Goal: Information Seeking & Learning: Find specific page/section

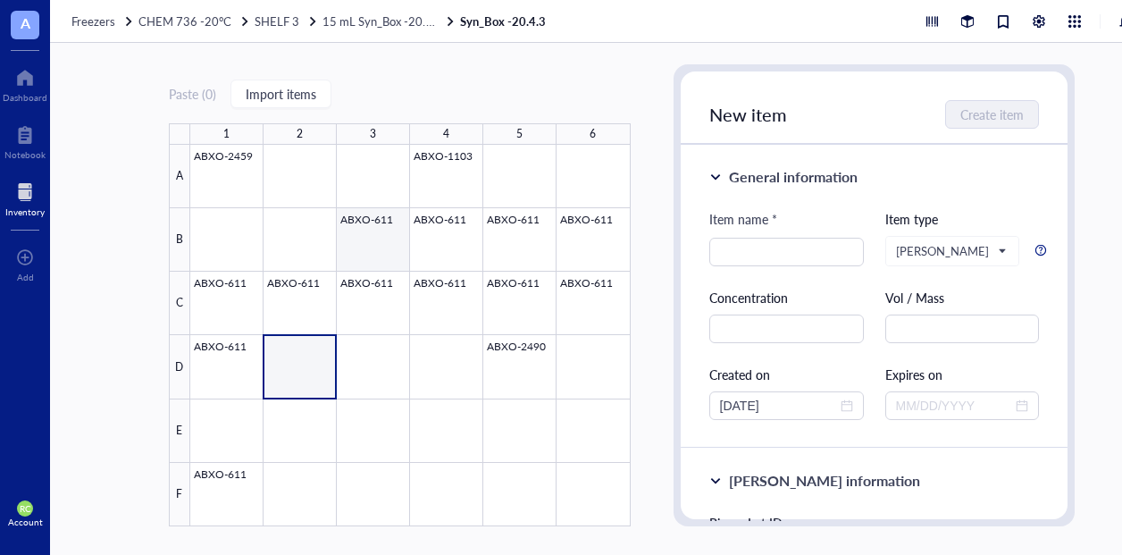
click at [383, 251] on div at bounding box center [410, 336] width 441 height 382
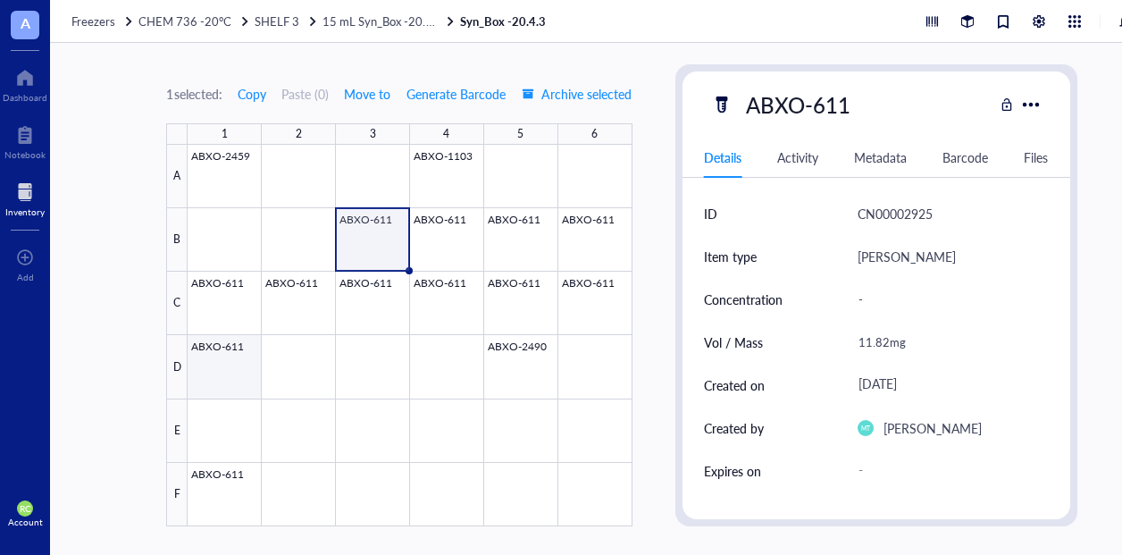
click at [233, 346] on div at bounding box center [410, 336] width 444 height 382
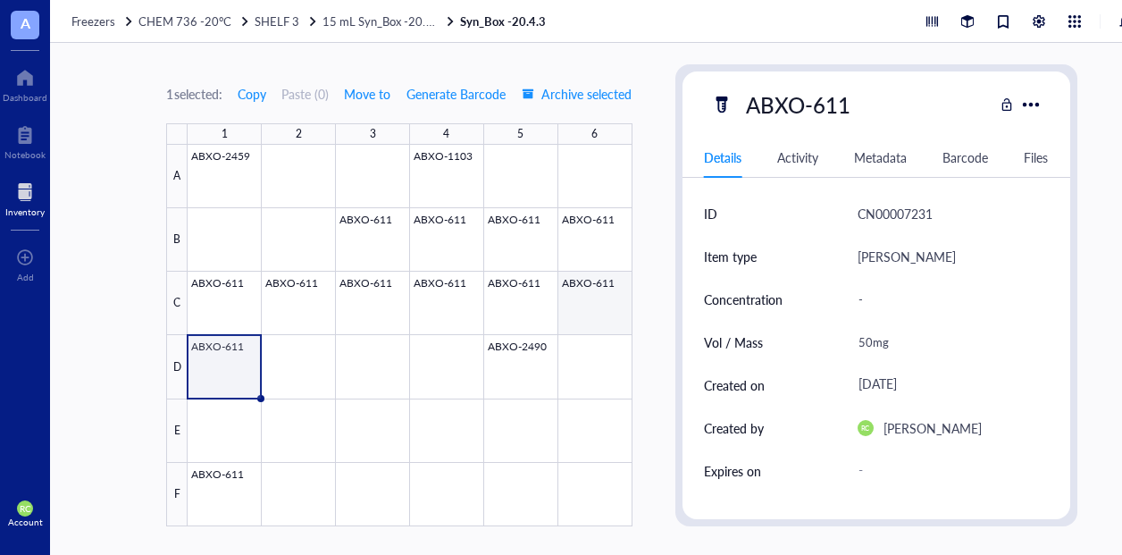
click at [608, 304] on div at bounding box center [410, 336] width 444 height 382
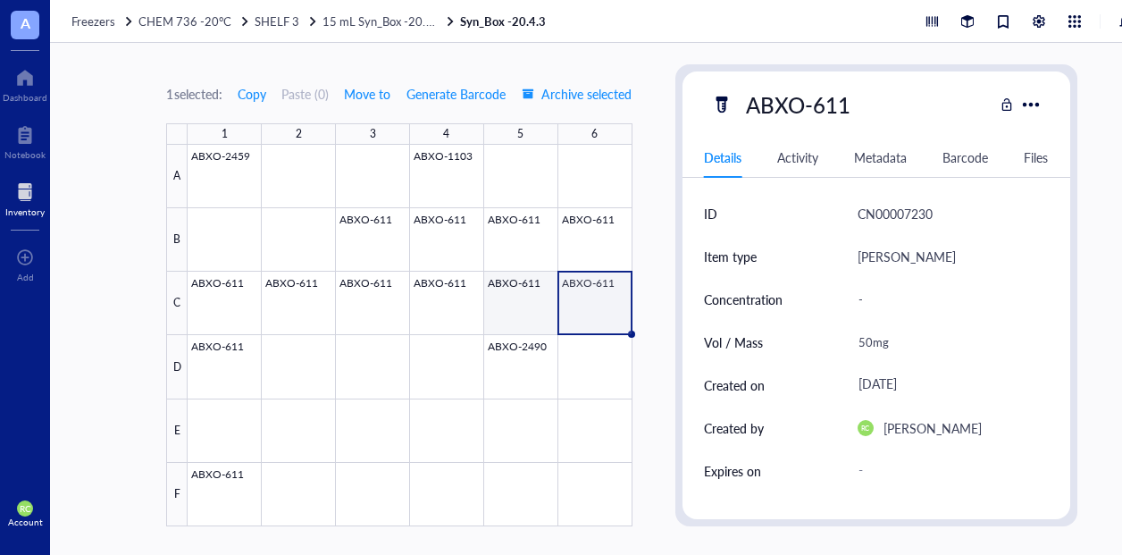
click at [536, 303] on div at bounding box center [410, 336] width 444 height 382
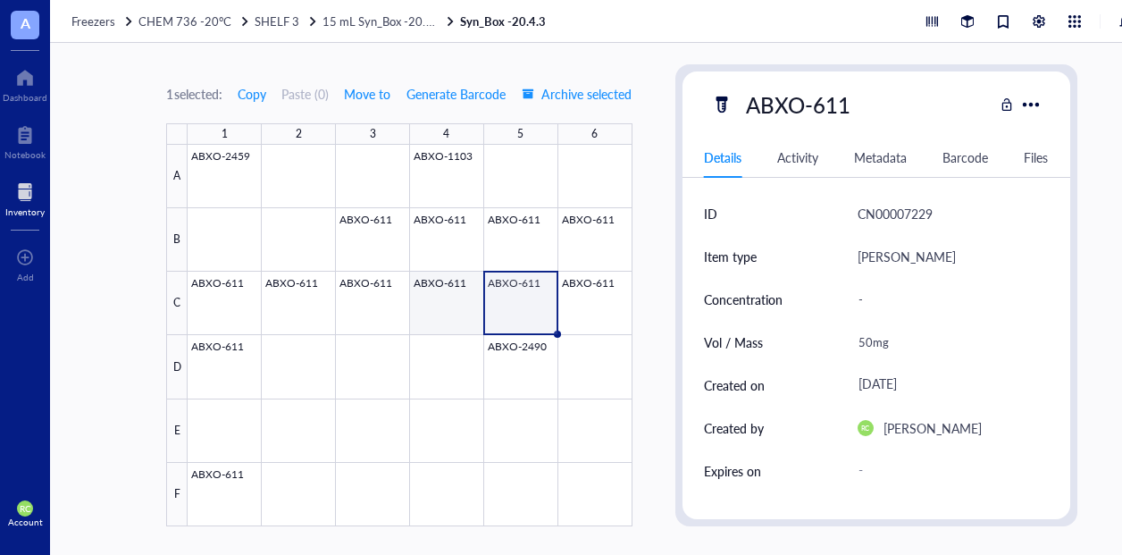
click at [447, 308] on div at bounding box center [410, 336] width 444 height 382
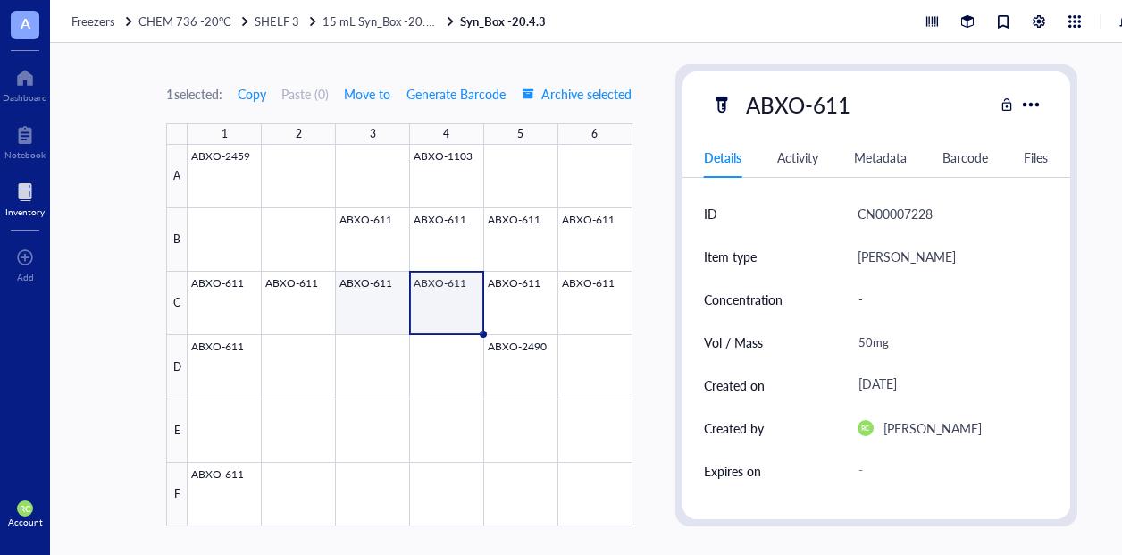
click at [369, 308] on div at bounding box center [410, 336] width 444 height 382
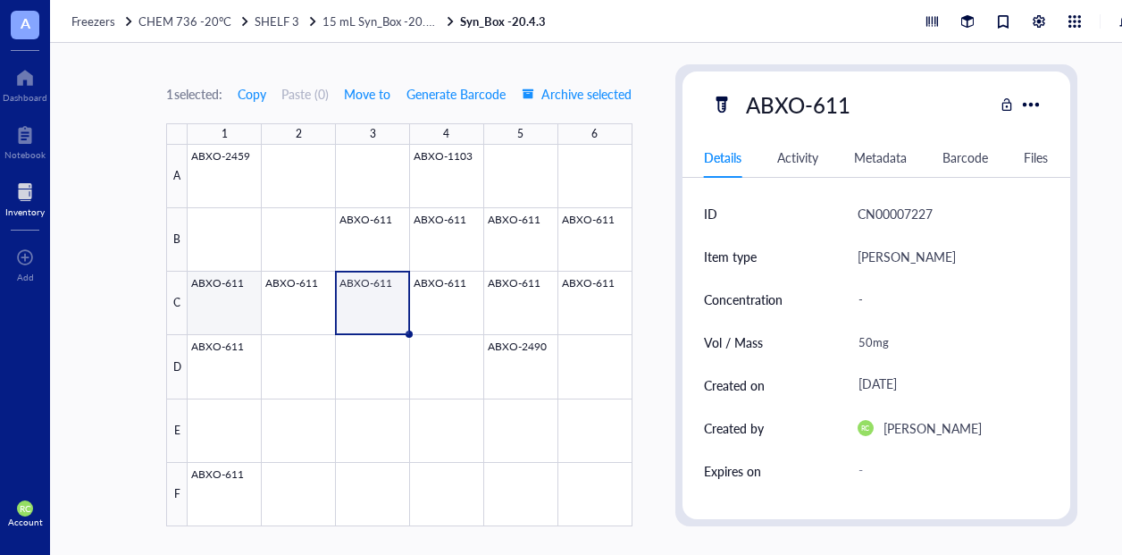
click at [263, 296] on div at bounding box center [410, 336] width 444 height 382
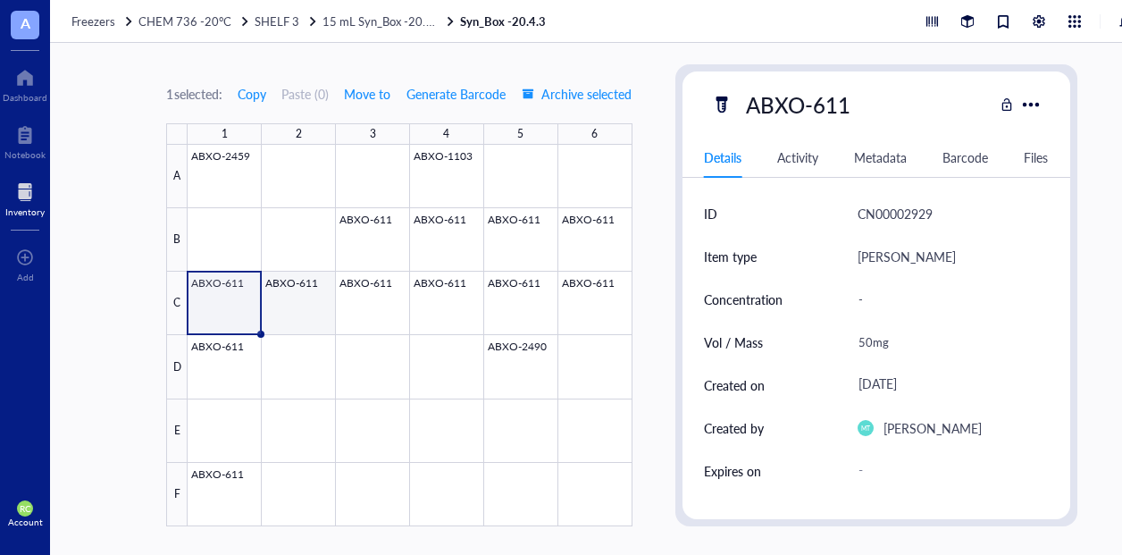
click at [324, 297] on div at bounding box center [410, 336] width 444 height 382
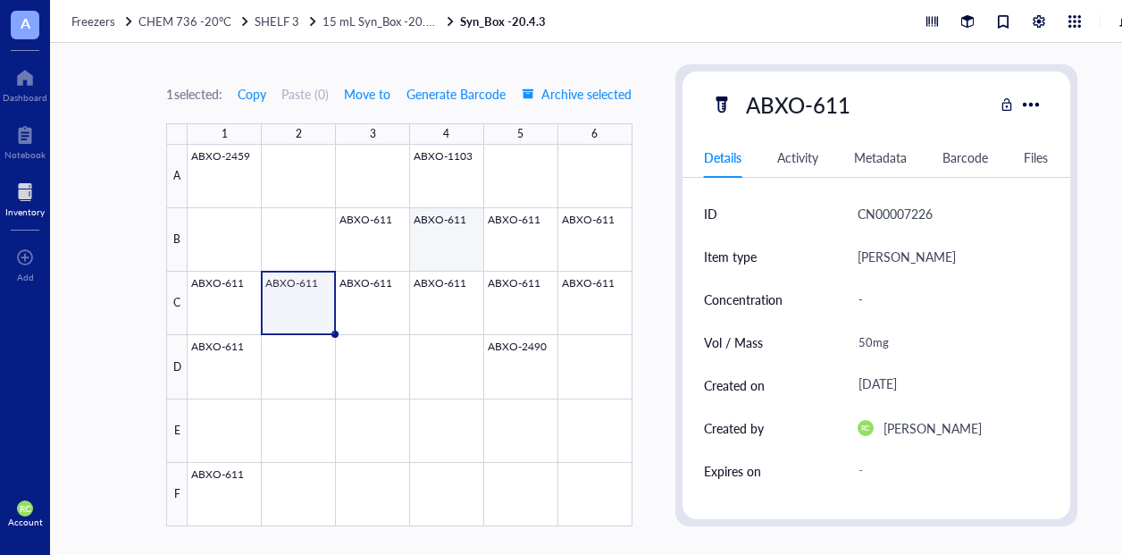
click at [467, 237] on div at bounding box center [410, 336] width 444 height 382
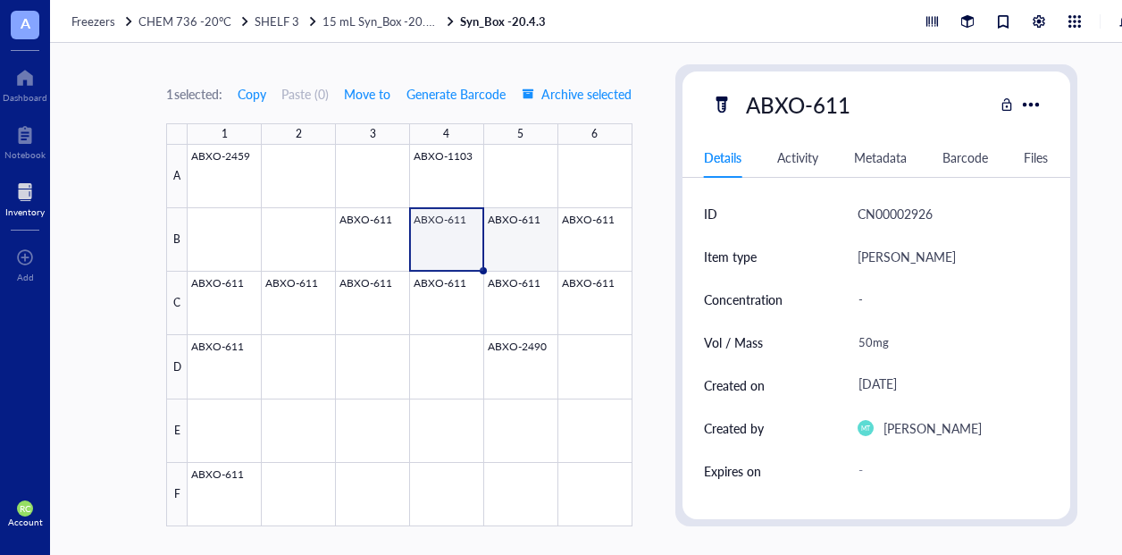
click at [519, 233] on div at bounding box center [410, 336] width 444 height 382
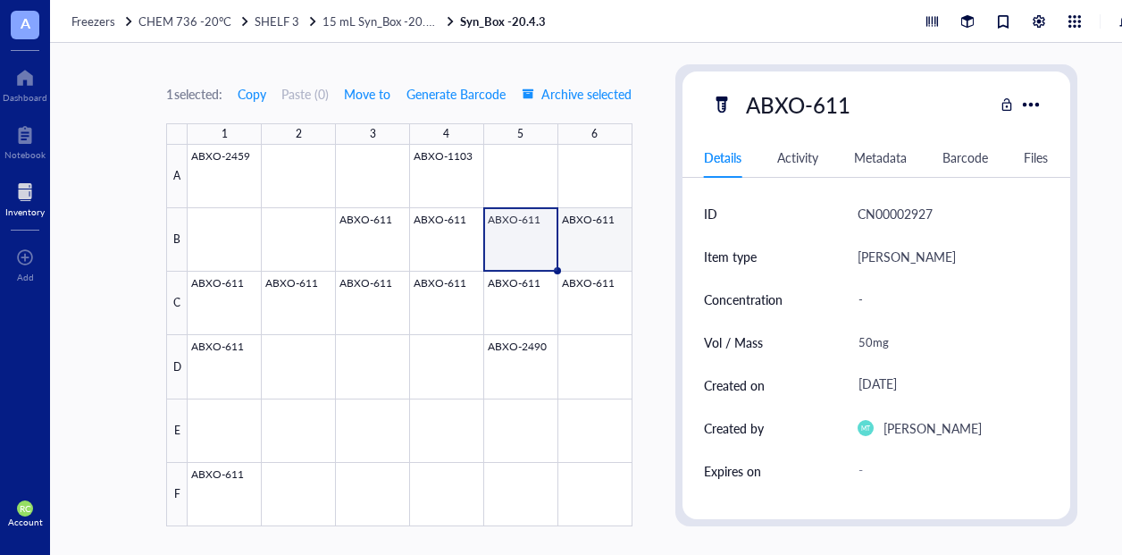
click at [588, 235] on div at bounding box center [410, 336] width 444 height 382
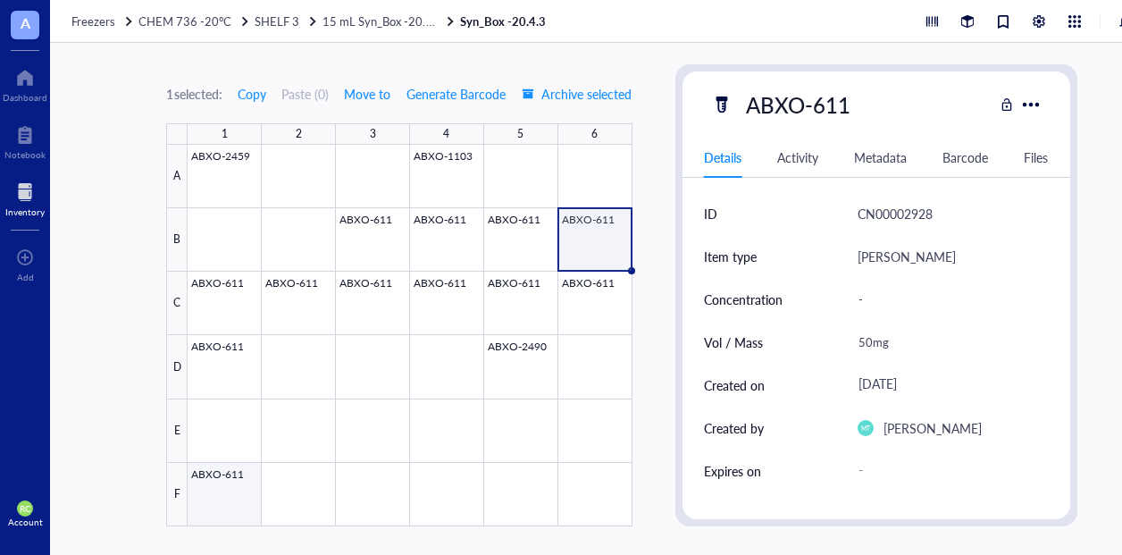
click at [231, 484] on div at bounding box center [410, 336] width 444 height 382
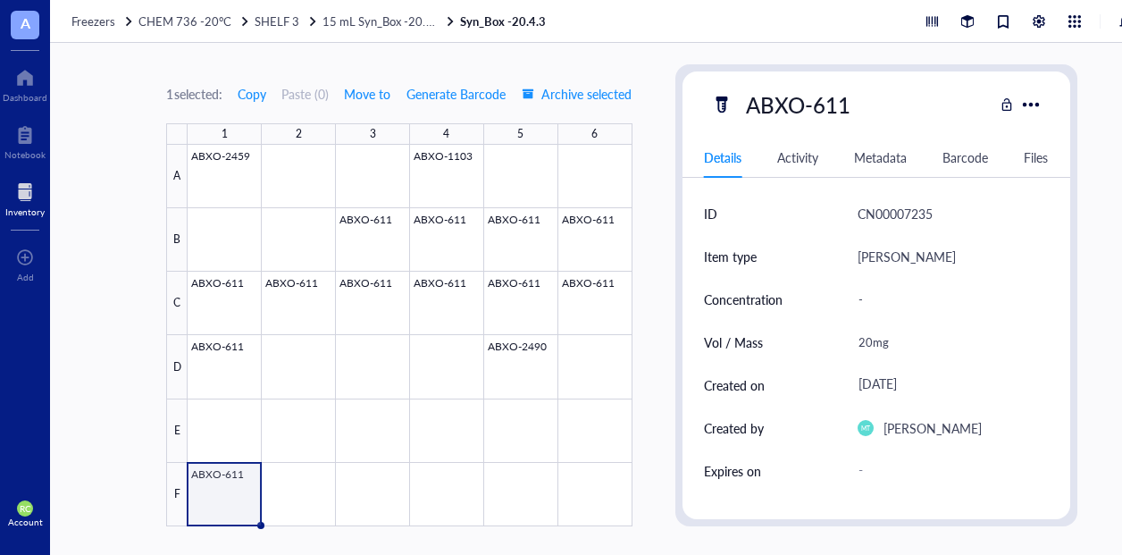
click at [386, 29] on div "Freezers CHEM 736 -20°C SHELF 3 15 mL Syn_Box -20.4.1 Syn_Box -20.4.3" at bounding box center [622, 21] width 1144 height 43
click at [386, 26] on span "15 mL Syn_Box -20.4.1" at bounding box center [383, 21] width 120 height 17
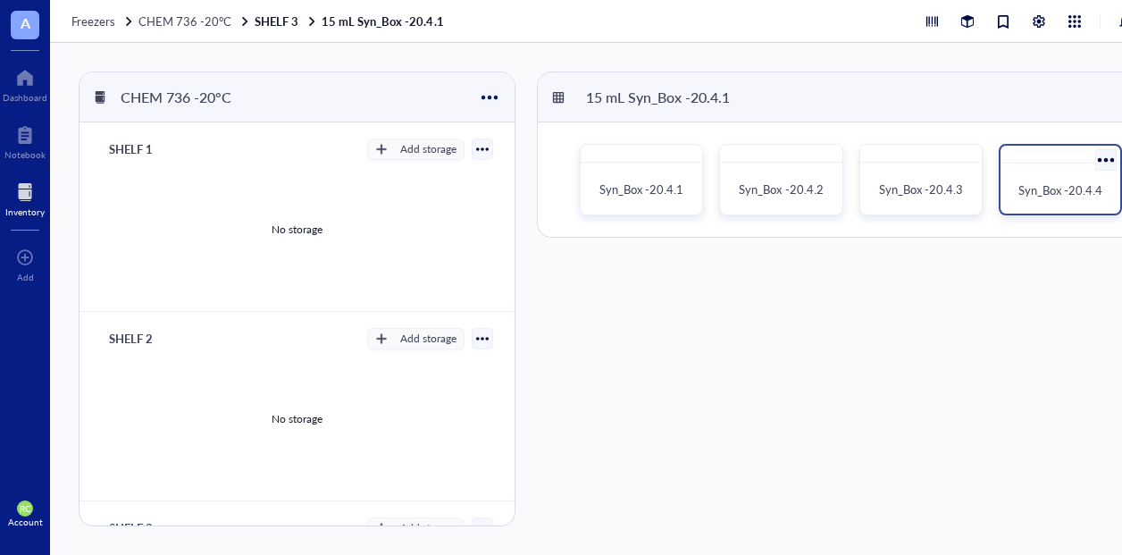
click at [1066, 190] on span "Syn_Box -20.4.4" at bounding box center [1061, 189] width 84 height 17
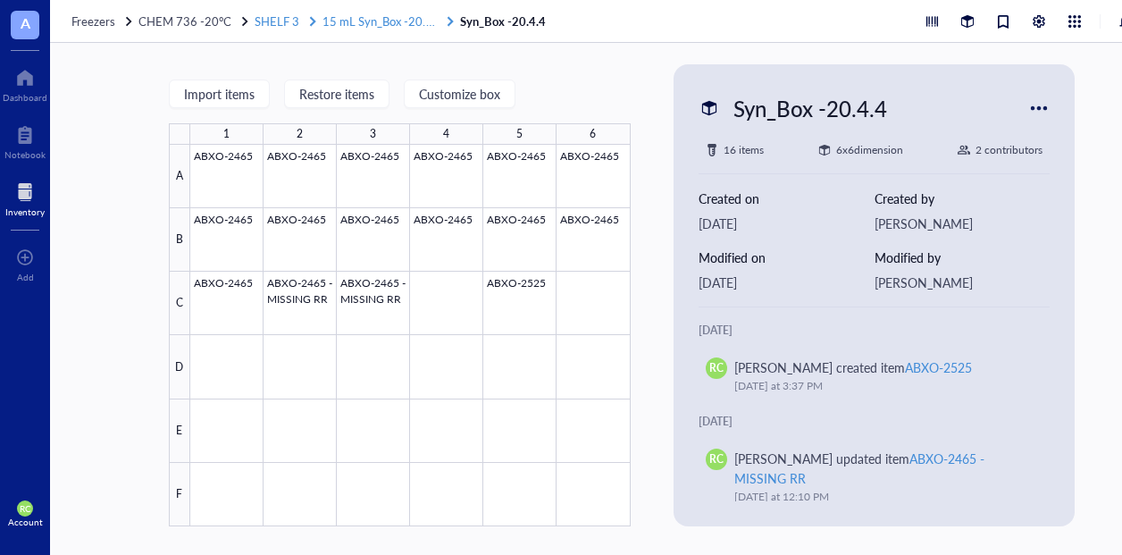
click at [397, 14] on span "15 mL Syn_Box -20.4.1" at bounding box center [383, 21] width 120 height 17
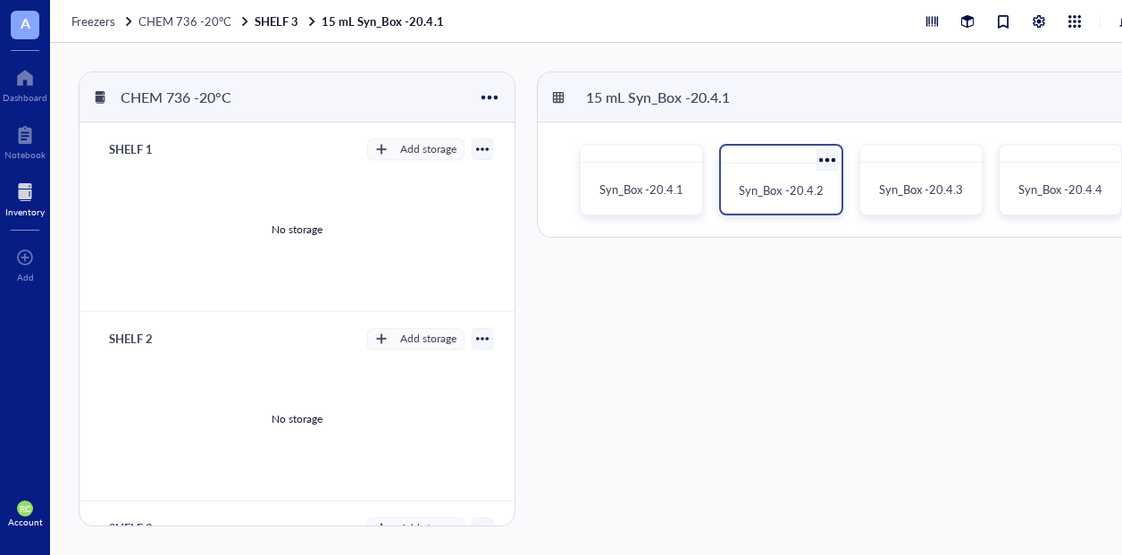
click at [802, 197] on span "Syn_Box -20.4.2" at bounding box center [781, 189] width 84 height 17
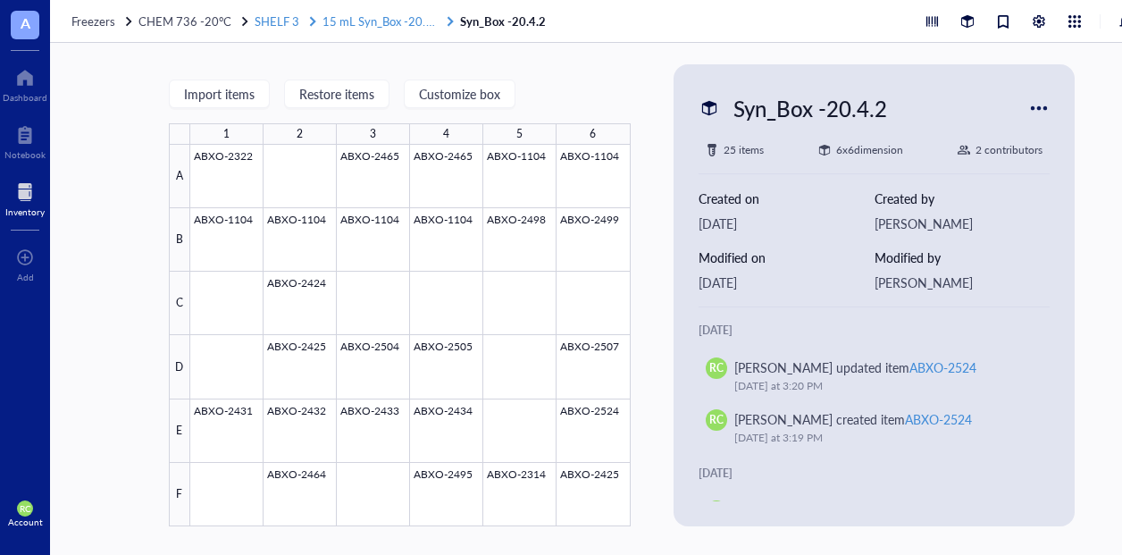
click at [345, 28] on span "15 mL Syn_Box -20.4.1" at bounding box center [383, 21] width 120 height 17
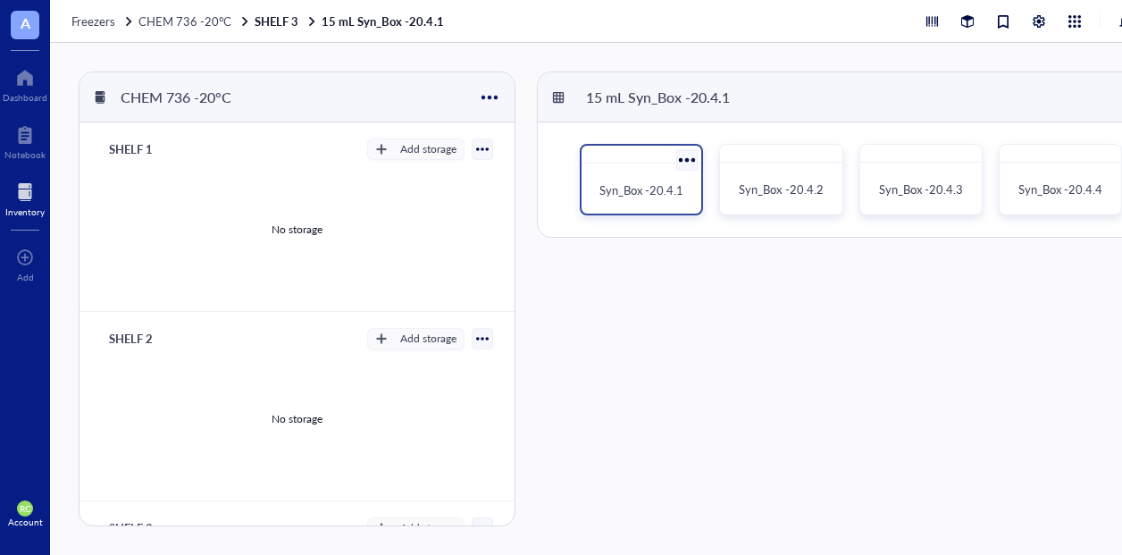
click at [692, 185] on div "Syn_Box -20.4.1" at bounding box center [641, 190] width 105 height 39
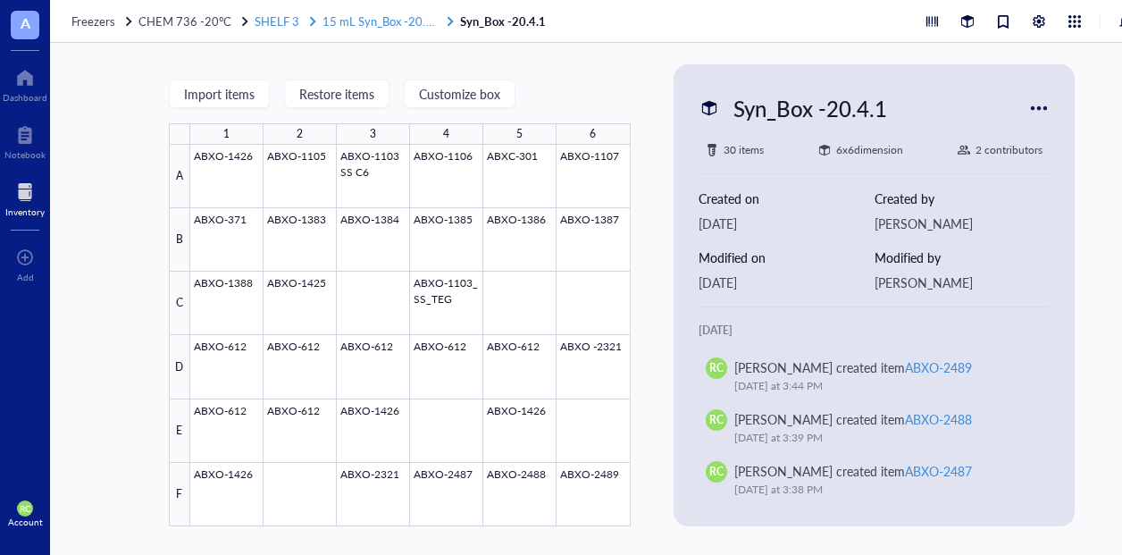
click at [352, 13] on span "15 mL Syn_Box -20.4.1" at bounding box center [383, 21] width 120 height 17
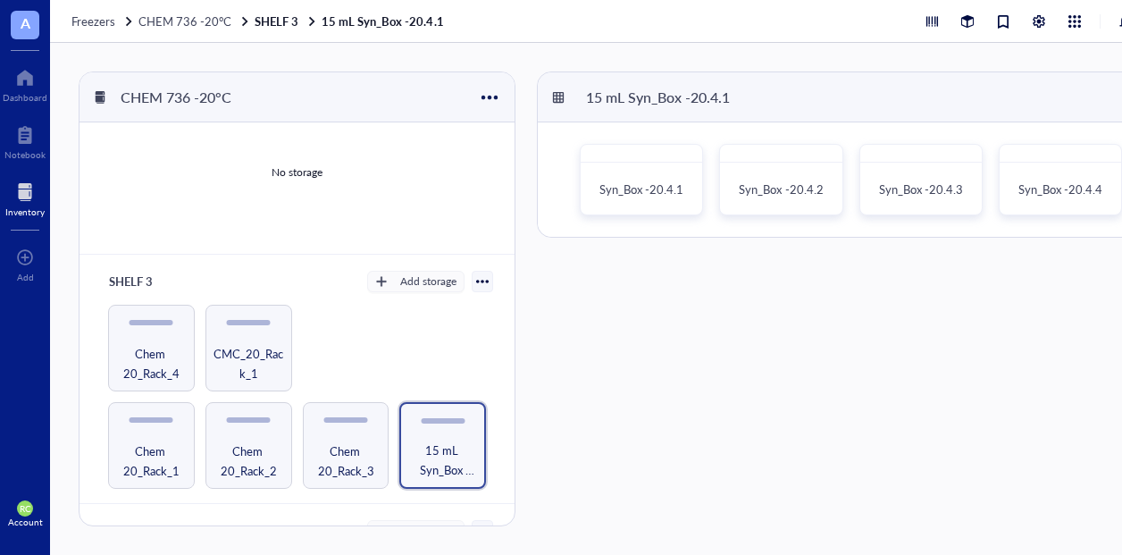
scroll to position [306, 0]
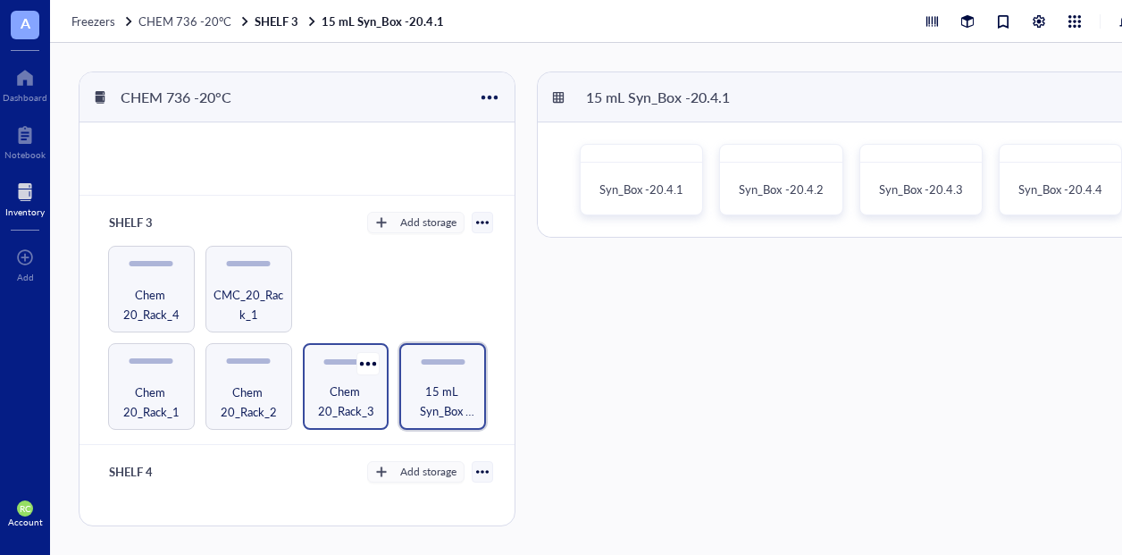
click at [355, 396] on span "Chem 20_Rack_3" at bounding box center [346, 401] width 69 height 39
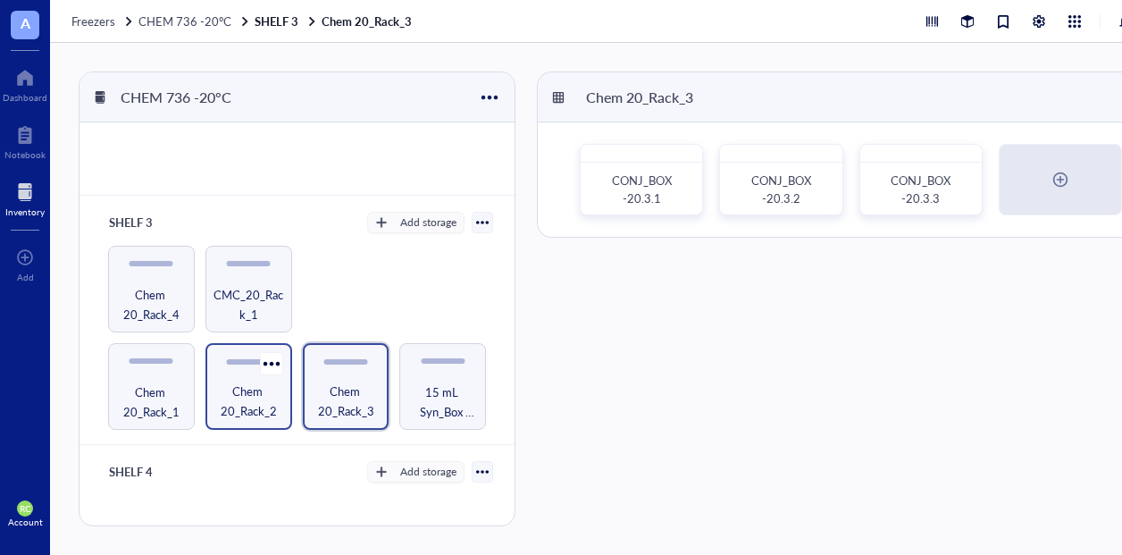
click at [265, 400] on span "Chem 20_Rack_2" at bounding box center [248, 401] width 69 height 39
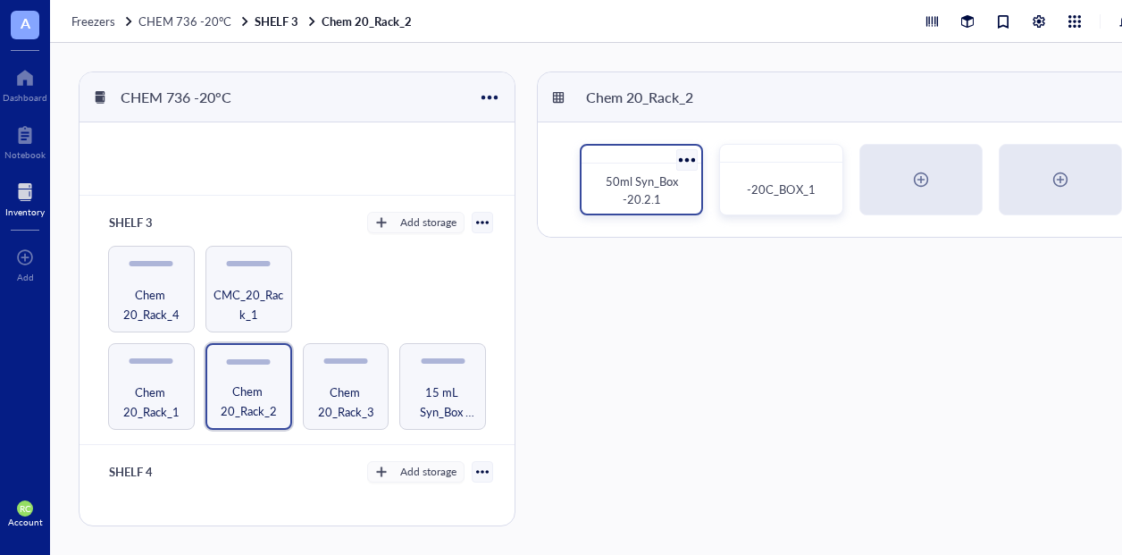
click at [651, 189] on span "50ml Syn_Box -20.2.1" at bounding box center [643, 189] width 75 height 35
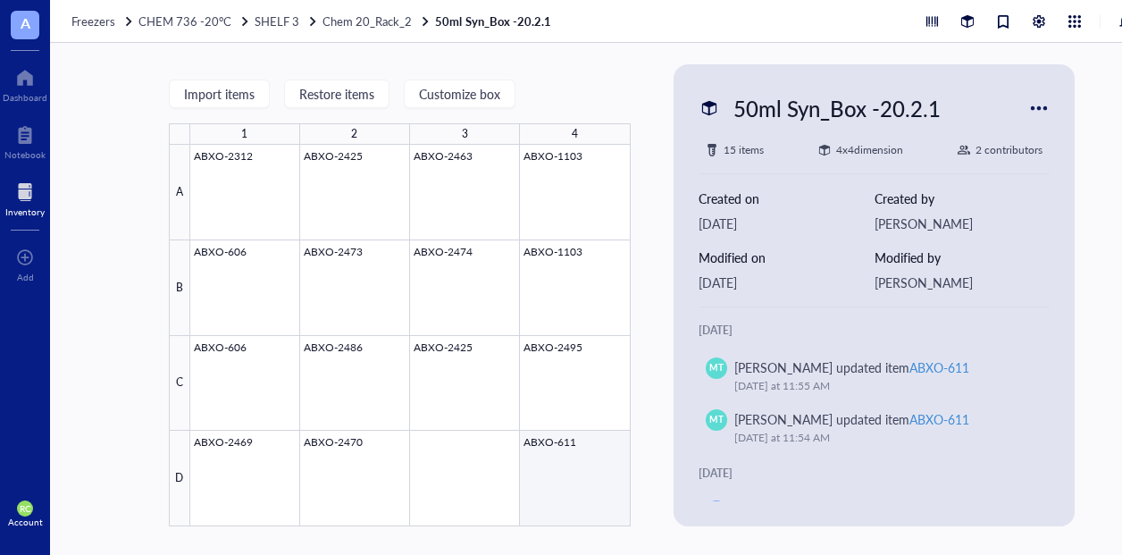
click at [540, 475] on div at bounding box center [410, 336] width 441 height 382
type textarea "Keep everyone on the same page…"
